Goal: Information Seeking & Learning: Find contact information

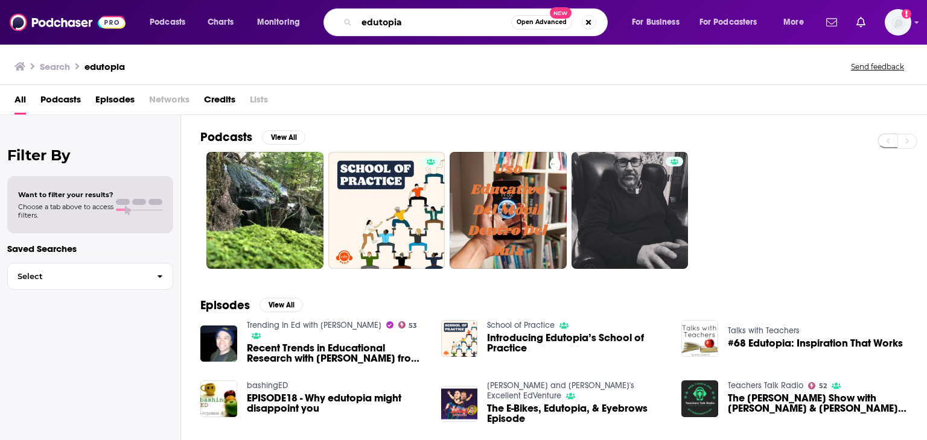
drag, startPoint x: 421, startPoint y: 27, endPoint x: 363, endPoint y: 27, distance: 57.3
click at [363, 27] on input "edutopia" at bounding box center [434, 22] width 154 height 19
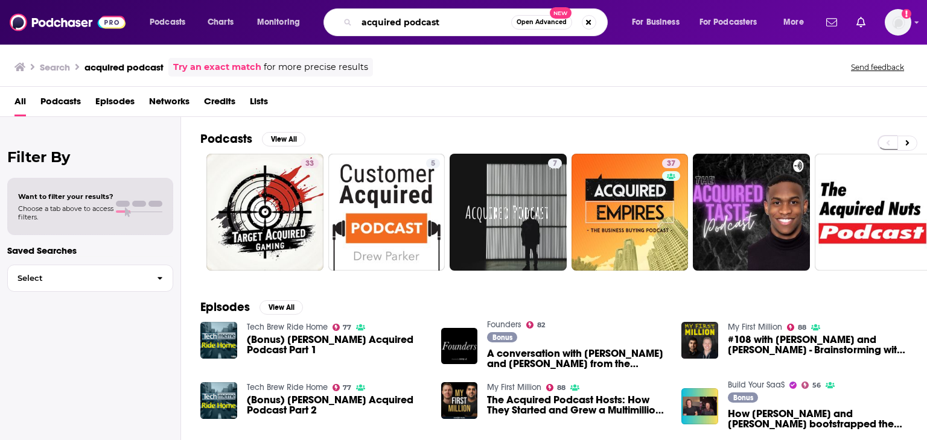
drag, startPoint x: 463, startPoint y: 26, endPoint x: 403, endPoint y: 25, distance: 59.7
click at [403, 25] on input "acquired podcast" at bounding box center [434, 22] width 154 height 19
type input "acquired"
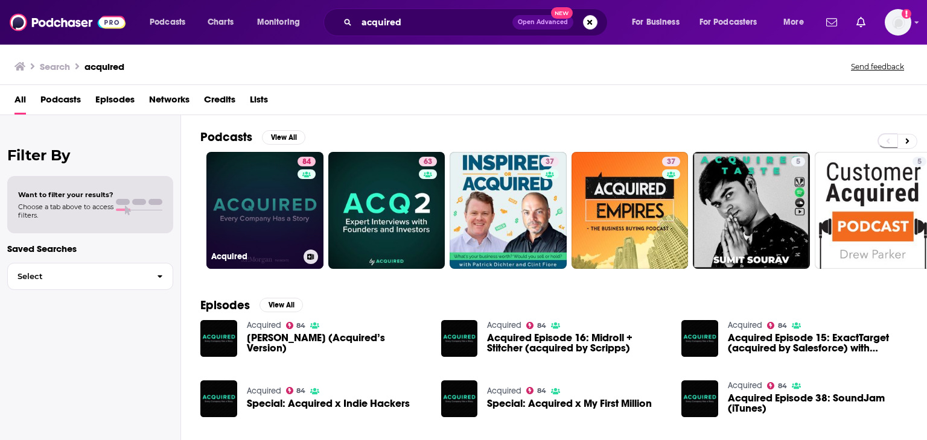
click at [243, 197] on link "84 Acquired" at bounding box center [264, 210] width 117 height 117
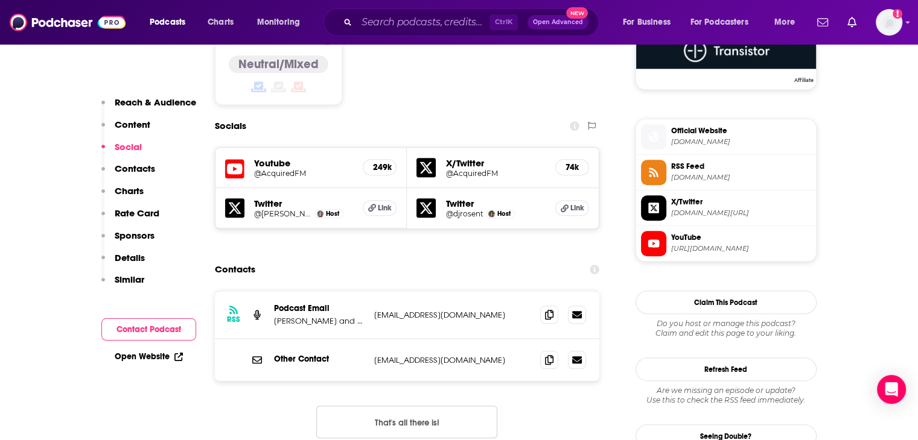
scroll to position [1026, 0]
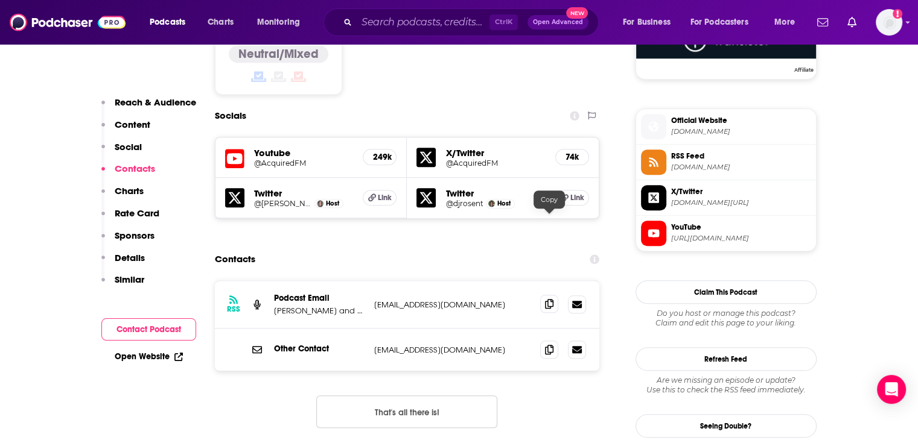
click at [550, 299] on icon at bounding box center [549, 304] width 8 height 10
drag, startPoint x: 0, startPoint y: 214, endPoint x: 19, endPoint y: 214, distance: 19.3
click at [701, 130] on span "[DOMAIN_NAME]" at bounding box center [741, 131] width 140 height 9
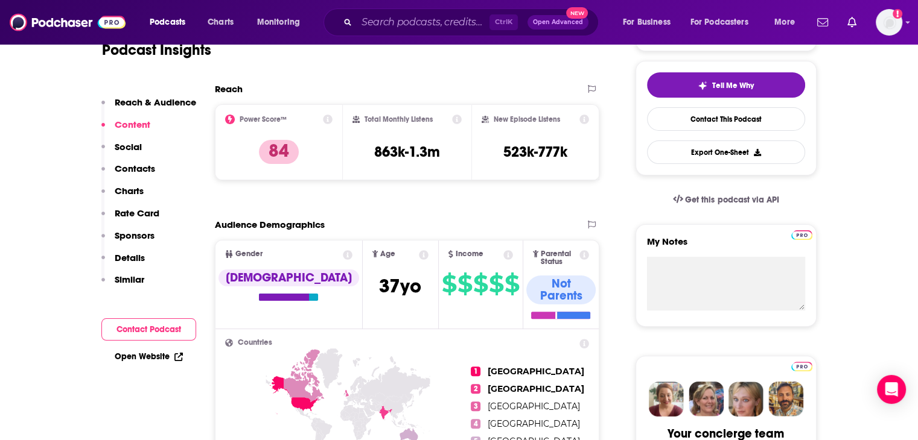
scroll to position [60, 0]
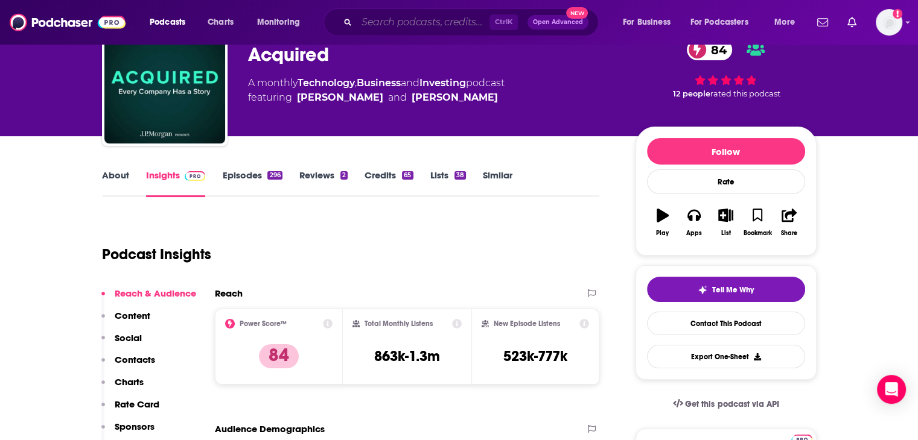
click at [374, 21] on input "Search podcasts, credits, & more..." at bounding box center [423, 22] width 133 height 19
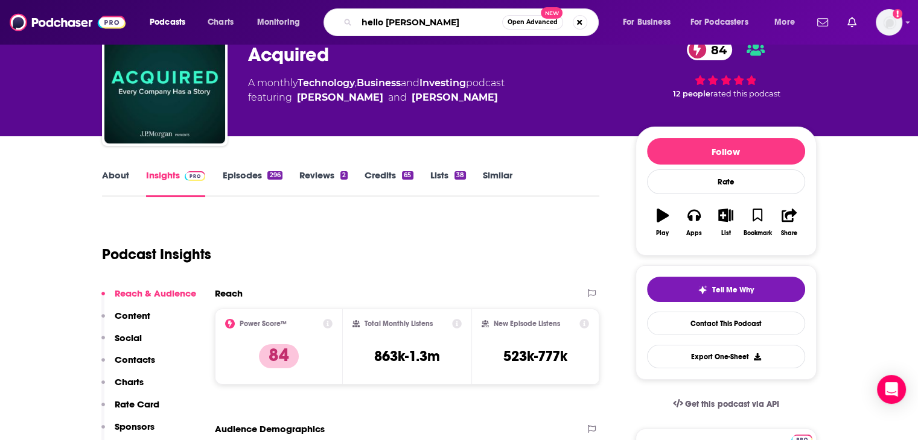
type input "hello [DATE]"
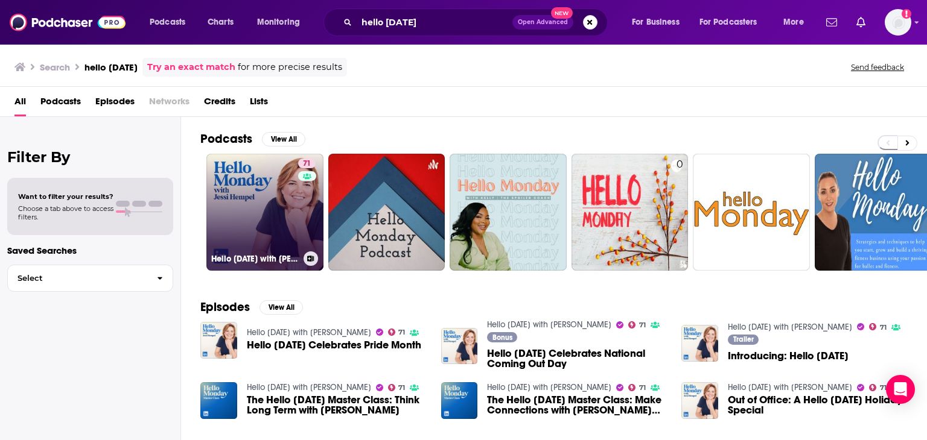
click at [267, 206] on link "71 Hello [DATE] with [PERSON_NAME]" at bounding box center [264, 212] width 117 height 117
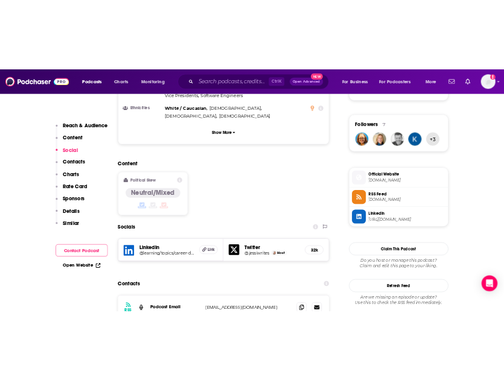
scroll to position [1026, 0]
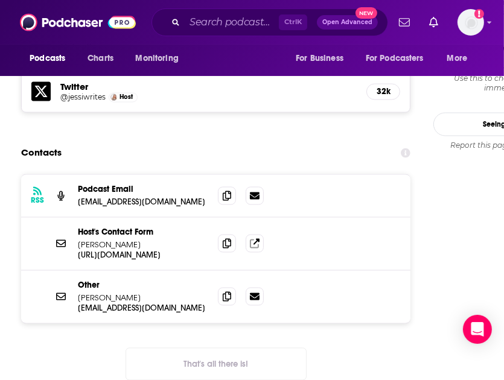
scroll to position [1207, 0]
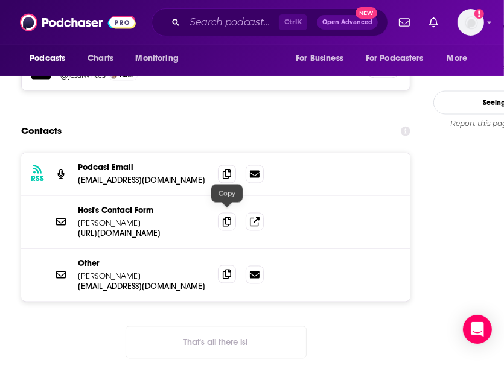
click at [229, 270] on icon at bounding box center [227, 275] width 8 height 10
click at [222, 165] on span at bounding box center [227, 174] width 18 height 18
